Goal: Browse casually

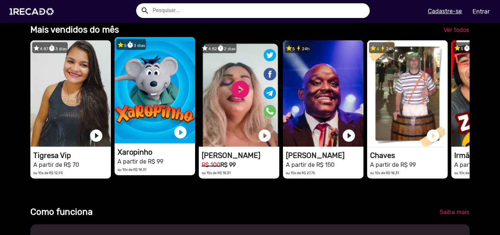
scroll to position [0, 1484]
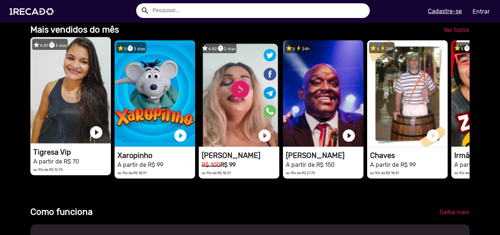
drag, startPoint x: 442, startPoint y: 95, endPoint x: 59, endPoint y: 113, distance: 383.0
click at [100, 113] on div "star 4.87 timer 3 dias 1RECADO vídeos dedicados para fãs e empresas play_circle…" at bounding box center [249, 109] width 439 height 145
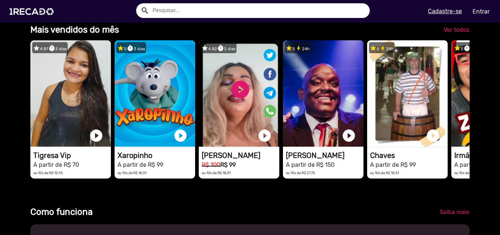
drag, startPoint x: 202, startPoint y: 152, endPoint x: 0, endPoint y: 167, distance: 202.3
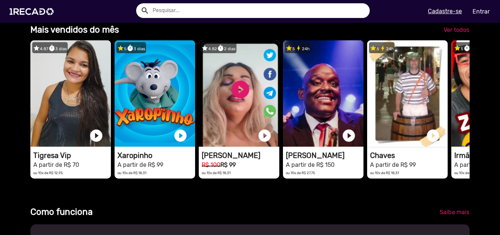
scroll to position [0, 495]
click at [455, 32] on span "Ver todos" at bounding box center [457, 29] width 26 height 7
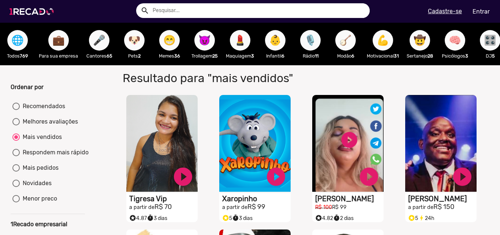
click at [36, 13] on img at bounding box center [32, 11] width 55 height 31
